Goal: Obtain resource: Download file/media

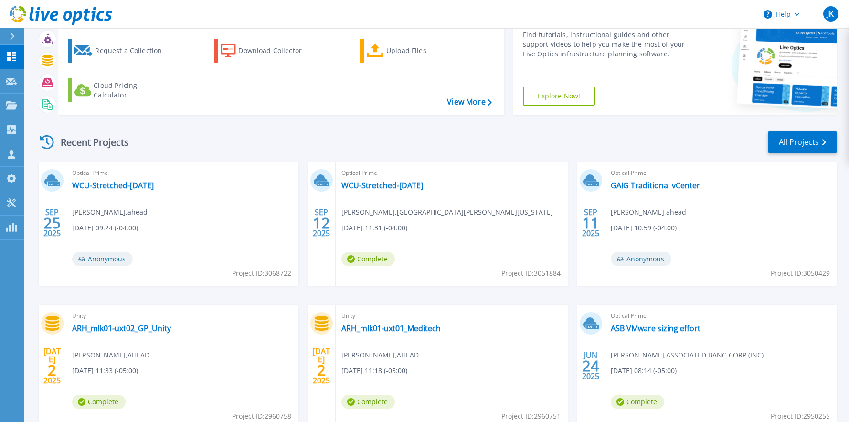
scroll to position [48, 0]
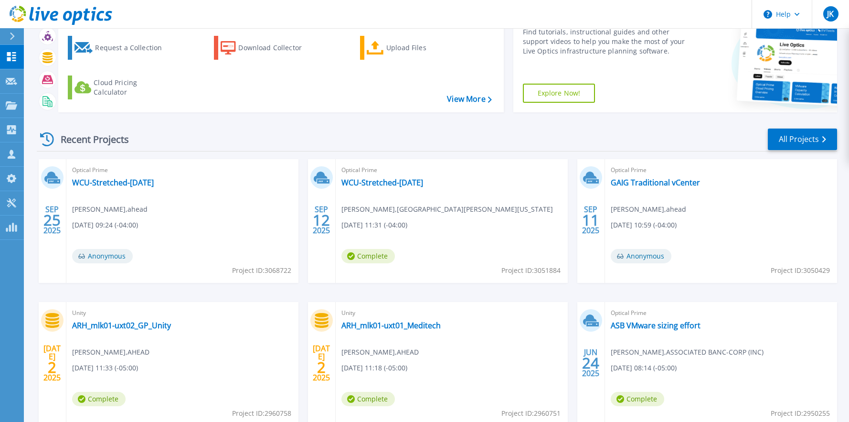
click at [366, 194] on div "Optical Prime WCU-Stretched-Sep2025 Syed Ziauddin , WEST CHESTER UNIV OF PENNSY…" at bounding box center [452, 221] width 232 height 124
click at [370, 180] on link "WCU-Stretched-[DATE]" at bounding box center [382, 183] width 82 height 10
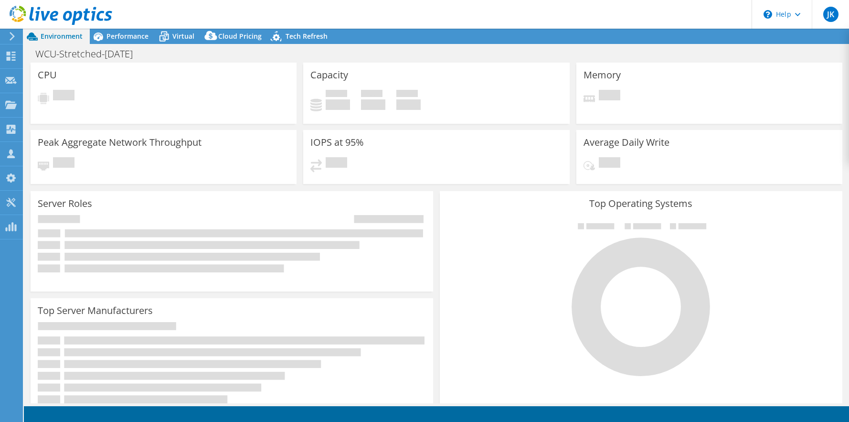
select select "USD"
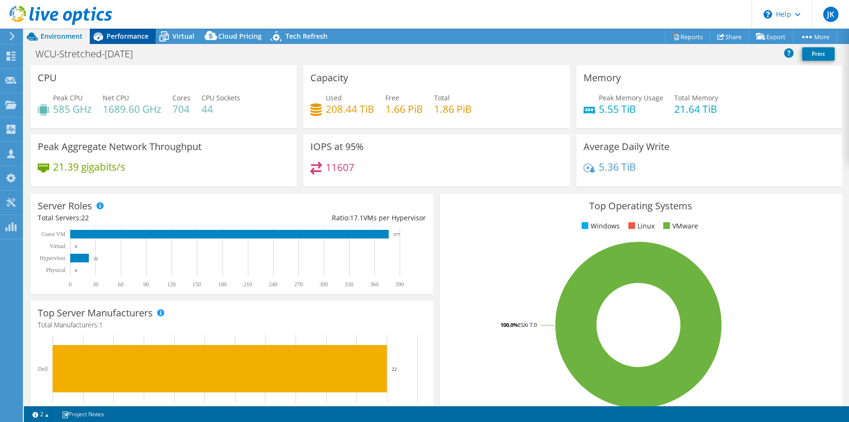
click at [105, 39] on icon at bounding box center [98, 36] width 17 height 17
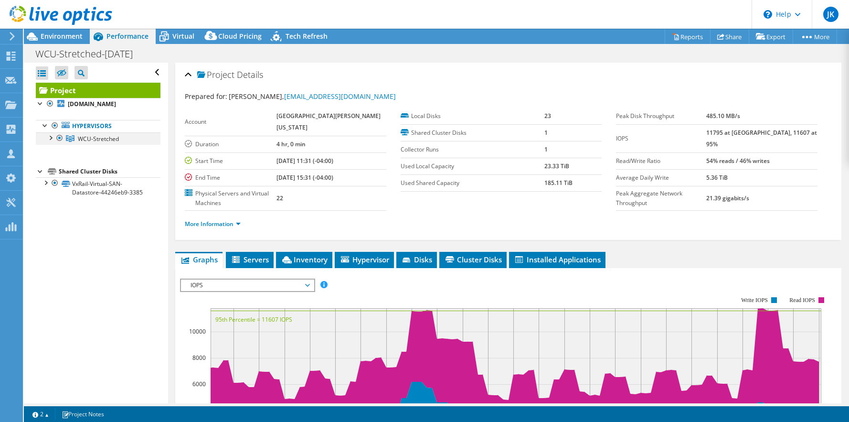
click at [52, 136] on div at bounding box center [50, 137] width 10 height 10
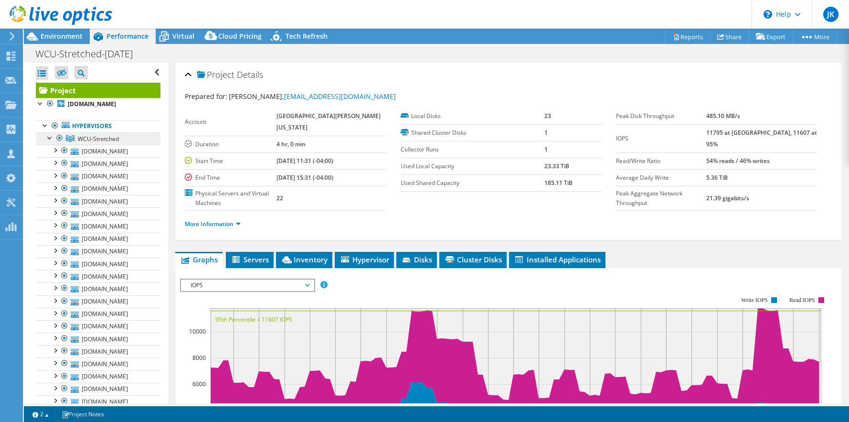
click at [89, 138] on span "WCU-Stretched" at bounding box center [98, 139] width 41 height 8
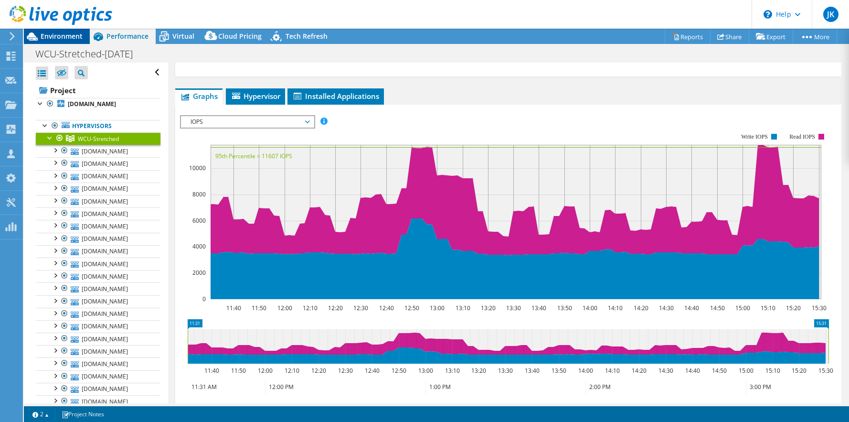
click at [63, 40] on span "Environment" at bounding box center [62, 36] width 42 height 9
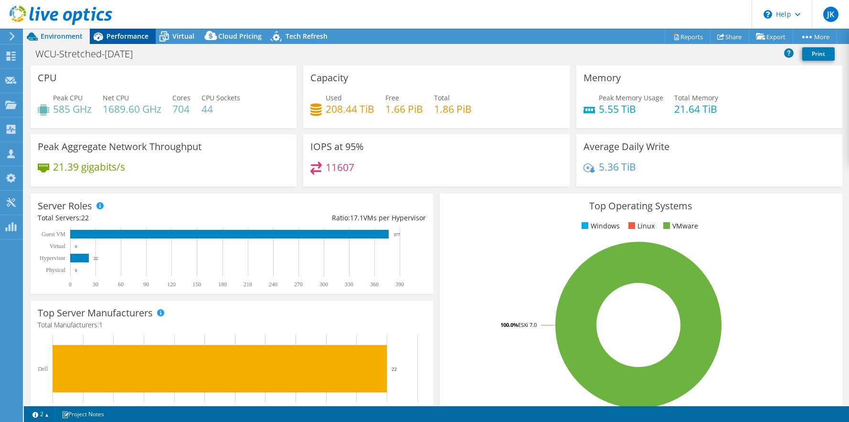
click at [108, 40] on span "Performance" at bounding box center [127, 36] width 42 height 9
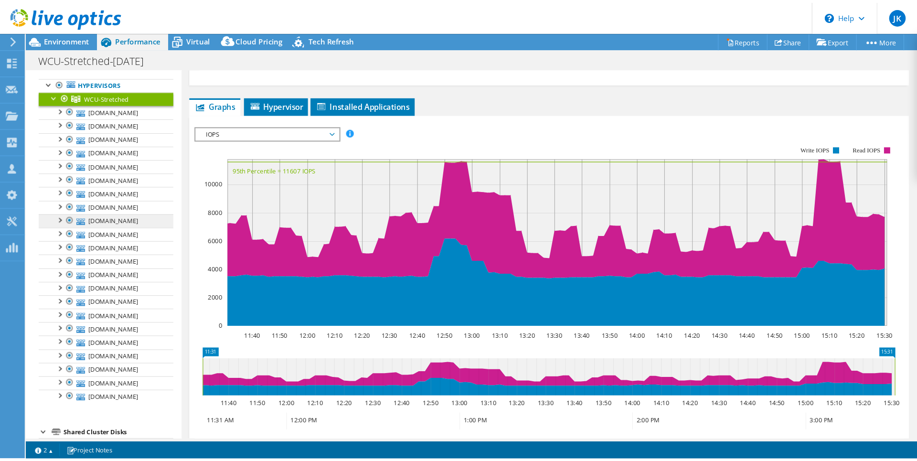
scroll to position [33, 0]
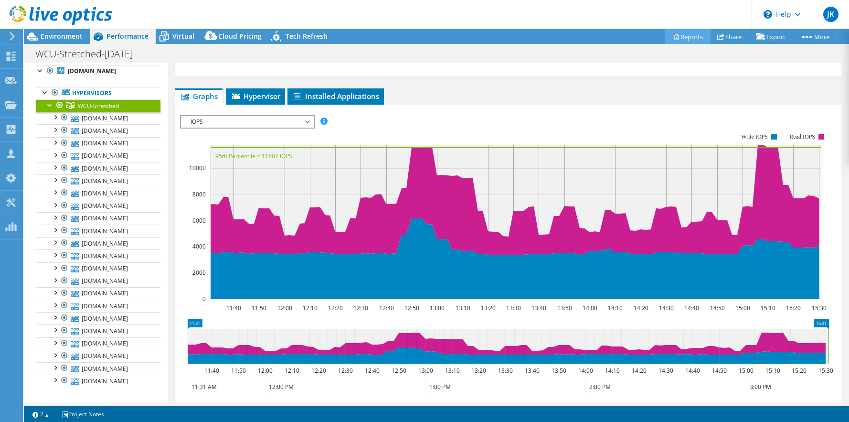
click at [672, 35] on icon at bounding box center [675, 36] width 7 height 7
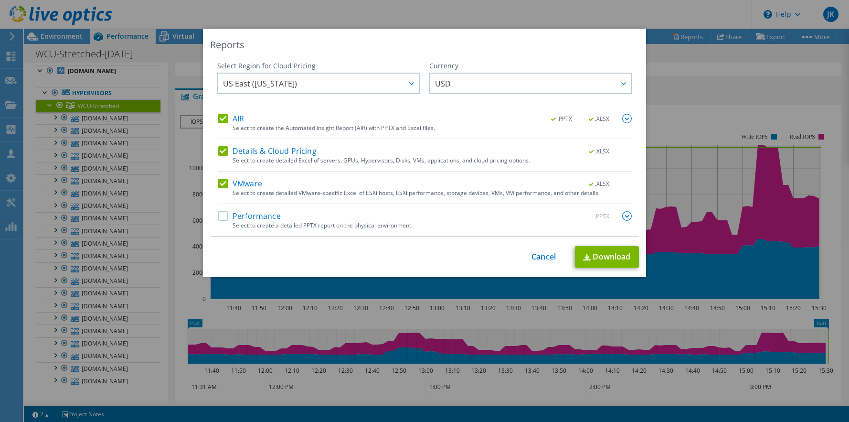
click at [258, 216] on label "Performance" at bounding box center [249, 216] width 63 height 10
click at [0, 0] on input "Performance" at bounding box center [0, 0] width 0 height 0
click at [578, 258] on link "Download" at bounding box center [607, 256] width 64 height 21
click at [741, 64] on div "Reports Select Region for Cloud Pricing Asia Pacific ([GEOGRAPHIC_DATA]) [GEOGR…" at bounding box center [424, 211] width 849 height 364
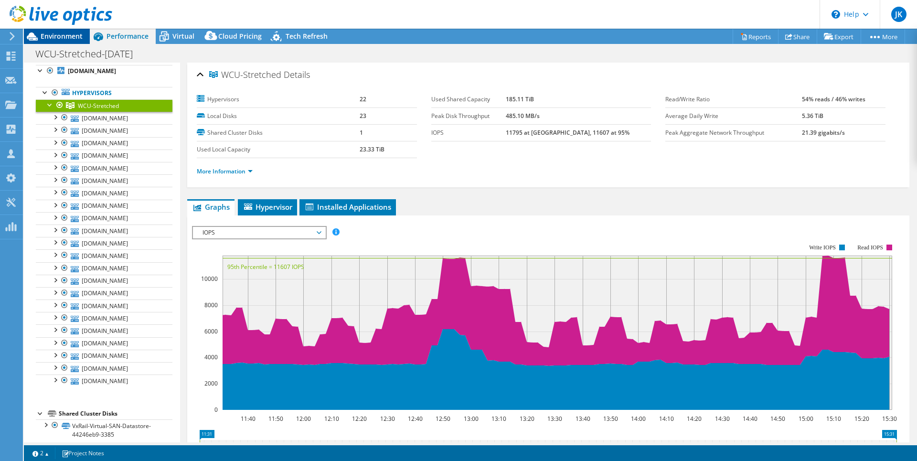
click at [60, 37] on span "Environment" at bounding box center [62, 36] width 42 height 9
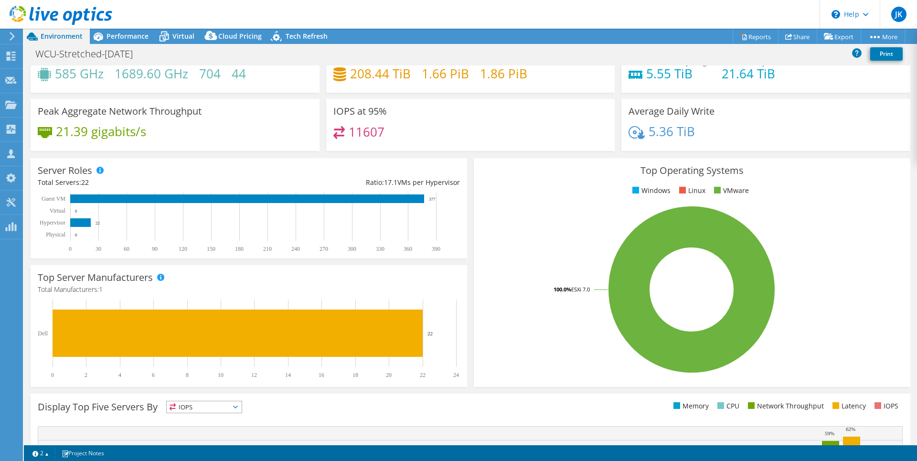
scroll to position [10, 0]
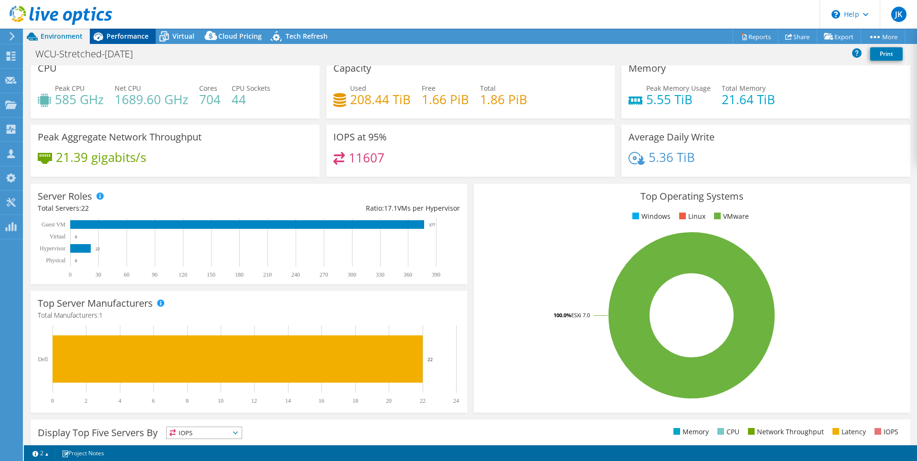
click at [130, 36] on span "Performance" at bounding box center [127, 36] width 42 height 9
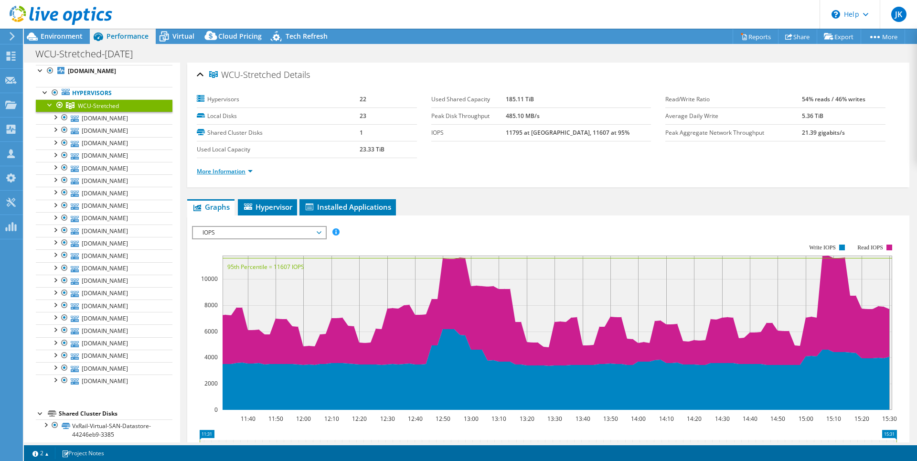
click at [247, 171] on link "More Information" at bounding box center [225, 171] width 56 height 8
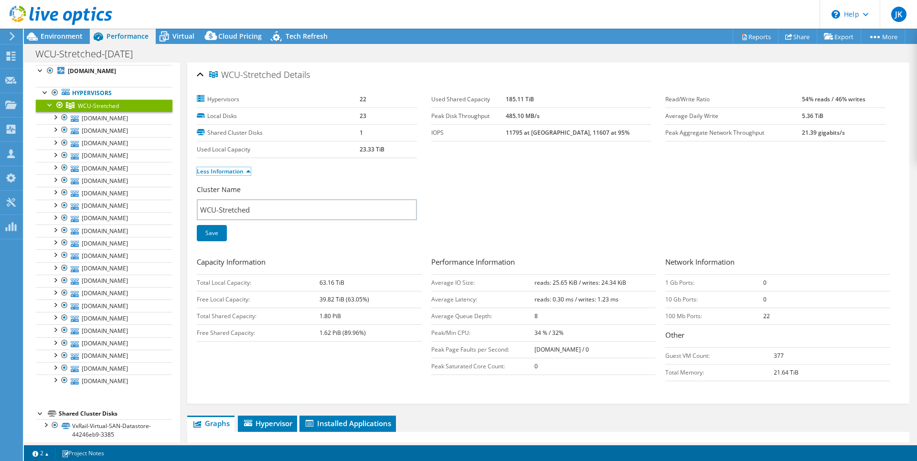
scroll to position [5, 0]
